Goal: Task Accomplishment & Management: Manage account settings

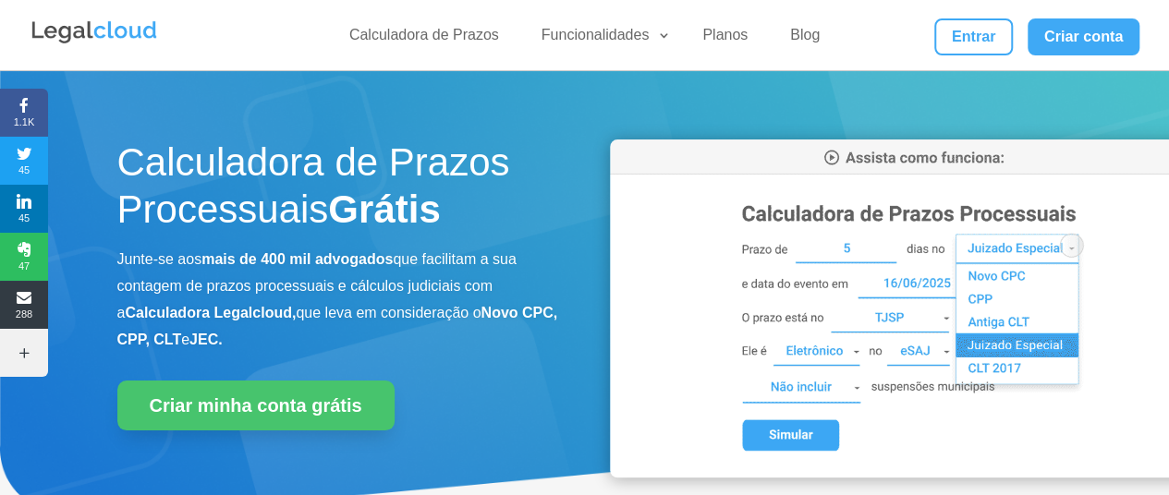
click at [943, 36] on link "Entrar" at bounding box center [973, 36] width 78 height 37
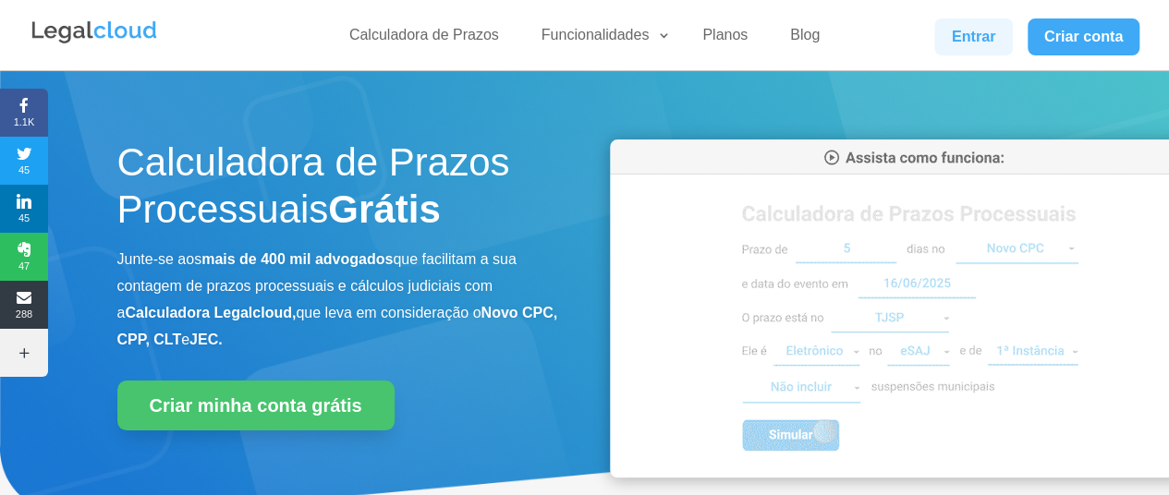
click at [991, 38] on link "Entrar" at bounding box center [973, 36] width 78 height 37
